Goal: Information Seeking & Learning: Learn about a topic

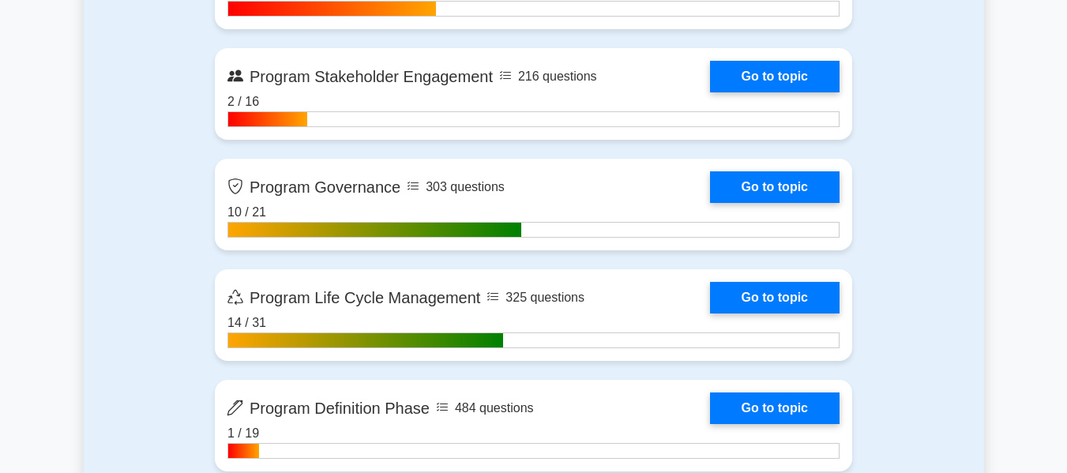
scroll to position [1544, 0]
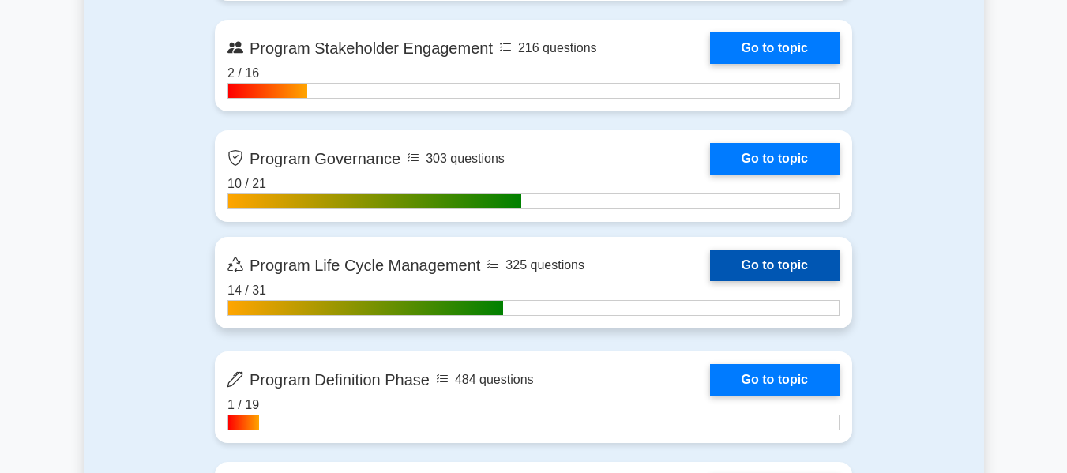
click at [710, 261] on link "Go to topic" at bounding box center [775, 266] width 130 height 32
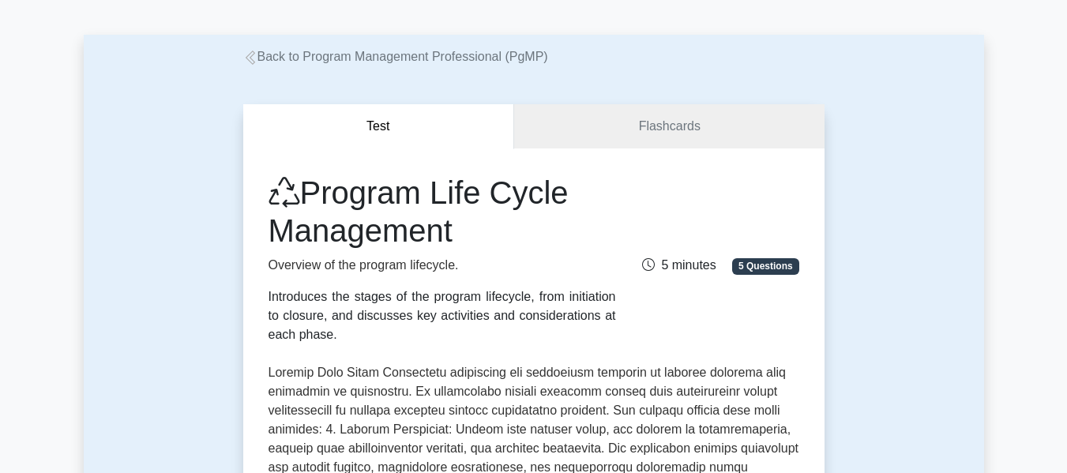
scroll to position [47, 0]
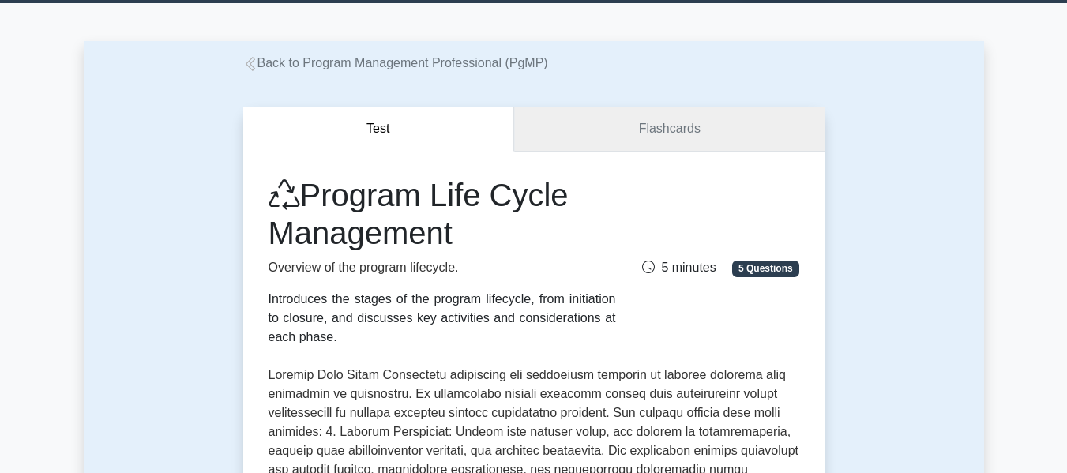
click at [681, 146] on link "Flashcards" at bounding box center [669, 129] width 310 height 45
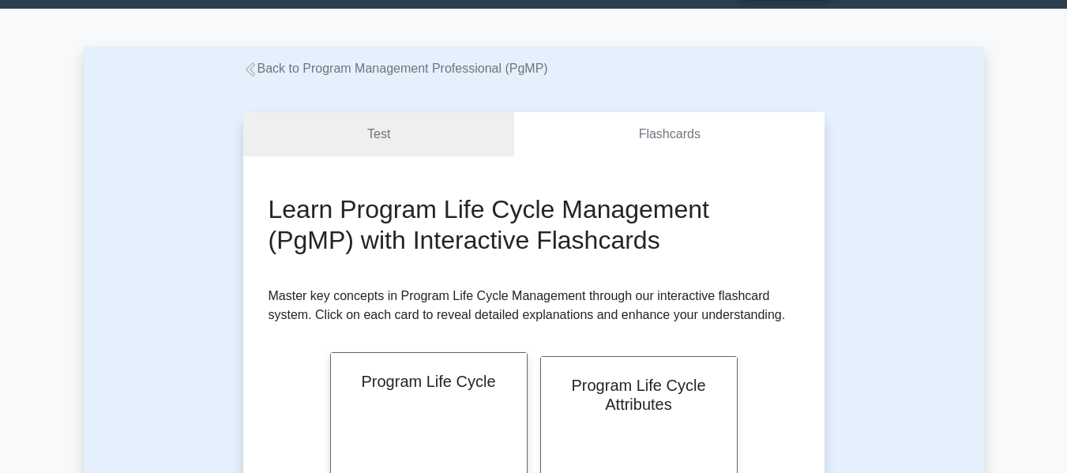
scroll to position [40, 0]
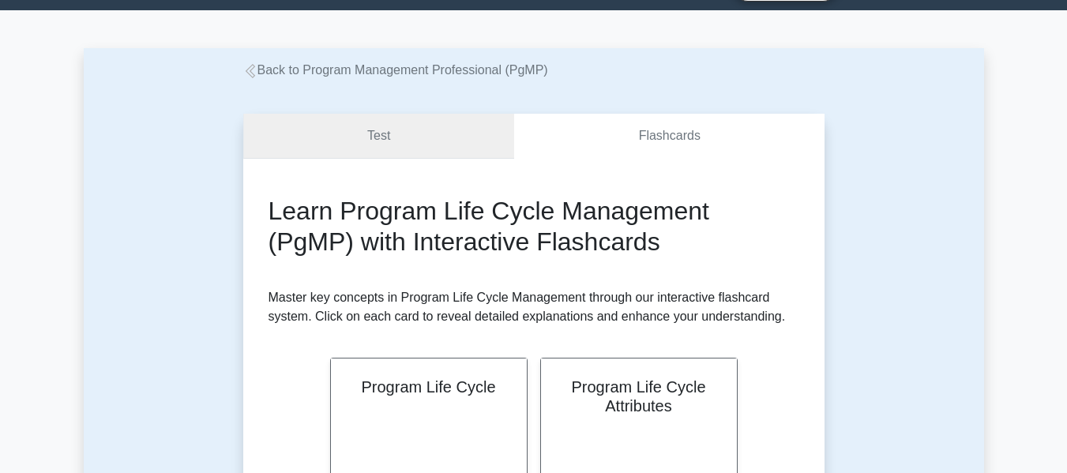
click at [388, 149] on link "Test" at bounding box center [379, 136] width 272 height 45
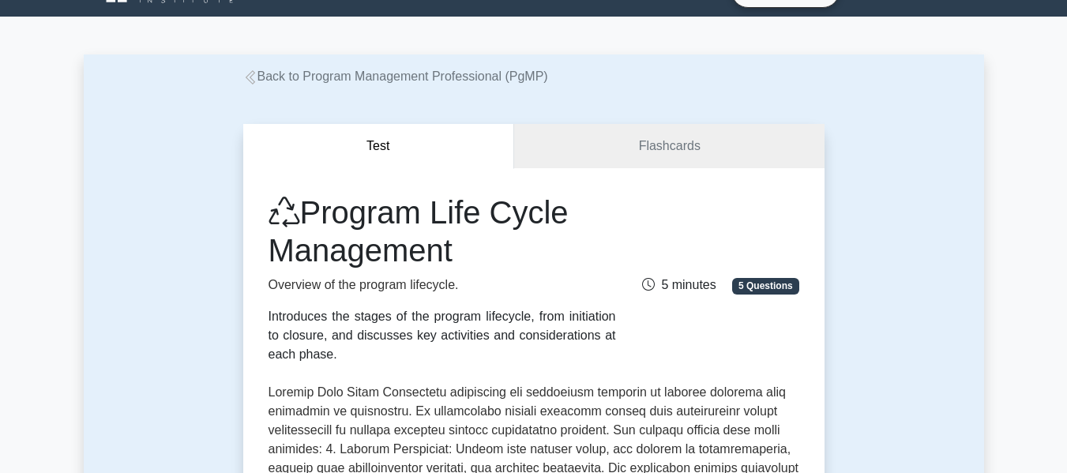
scroll to position [32, 0]
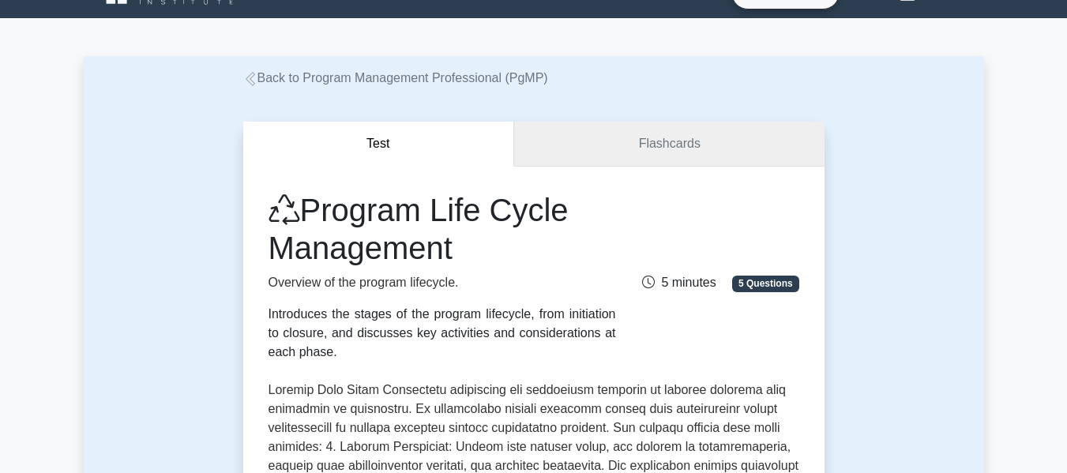
click at [668, 156] on link "Flashcards" at bounding box center [669, 144] width 310 height 45
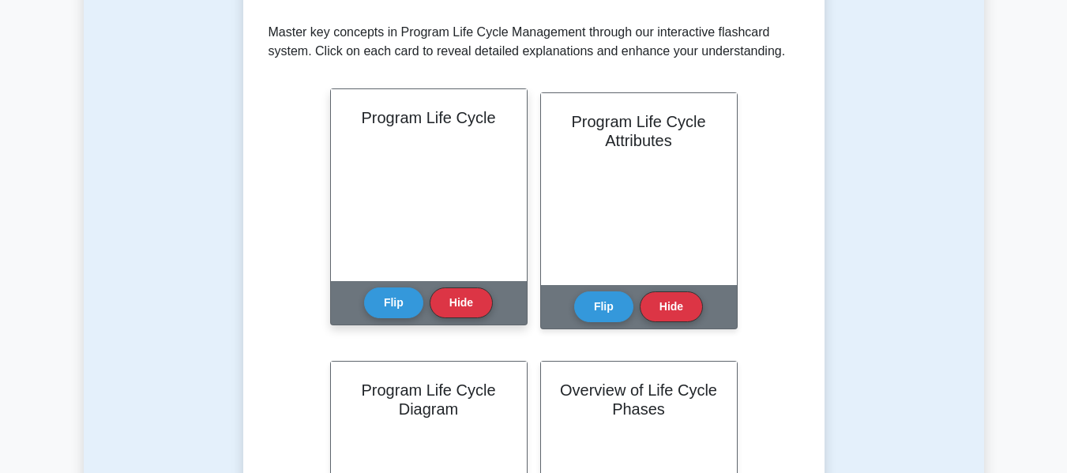
scroll to position [313, 0]
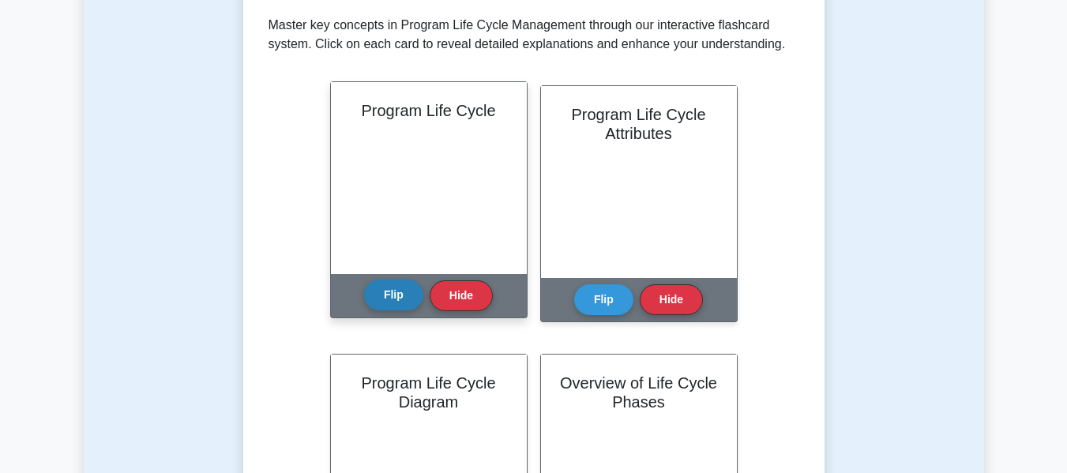
click at [368, 290] on button "Flip" at bounding box center [393, 295] width 59 height 31
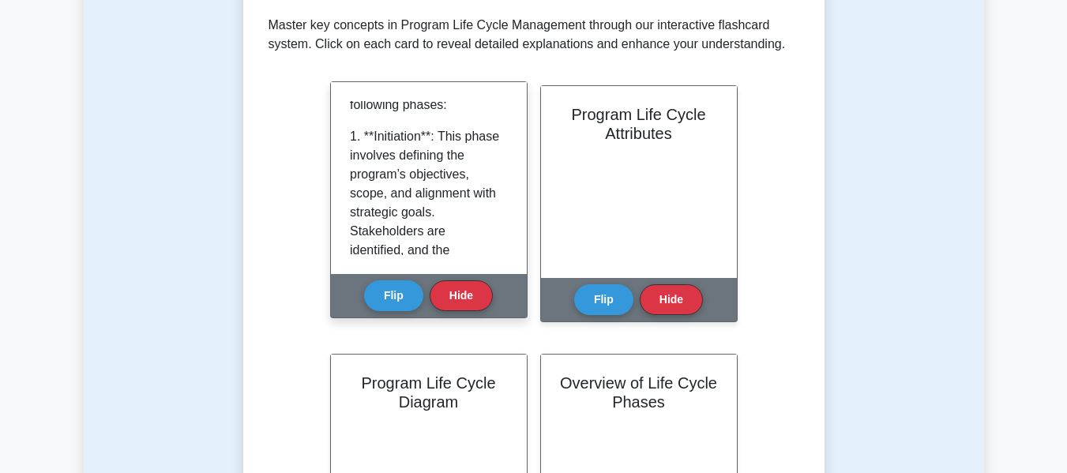
scroll to position [363, 0]
